Goal: Ask a question

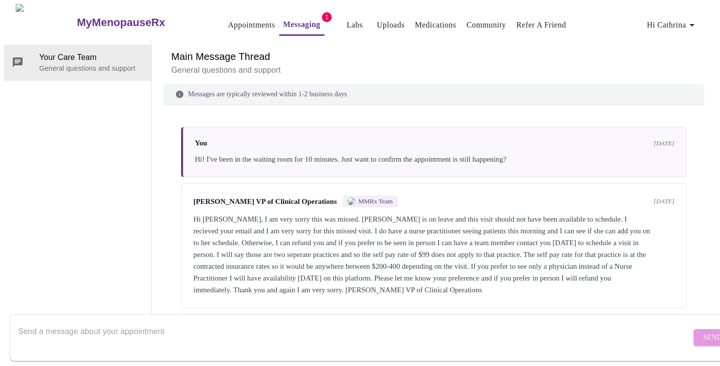
click at [517, 64] on p "General questions and support" at bounding box center [433, 70] width 525 height 12
